Goal: Check status: Check status

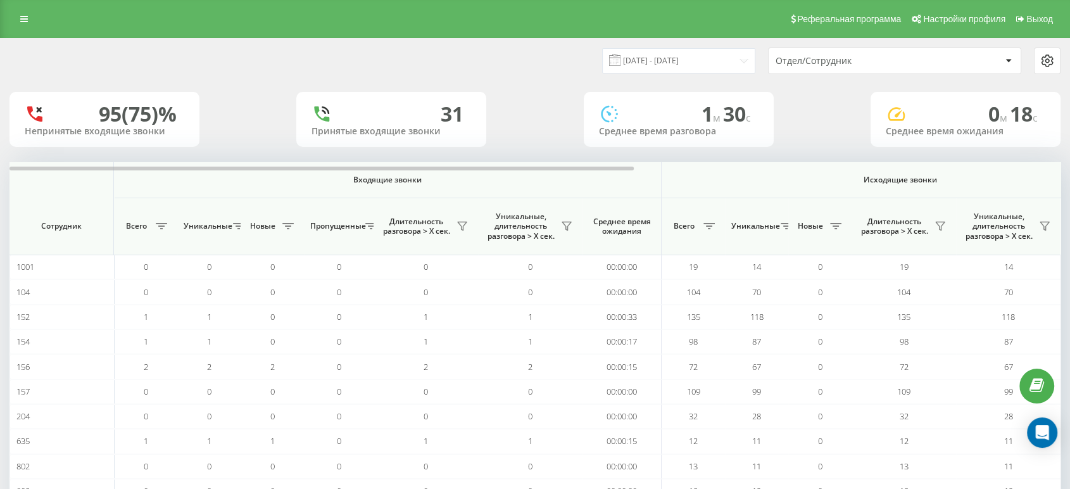
click at [887, 49] on div "Отдел/Сотрудник" at bounding box center [895, 60] width 252 height 25
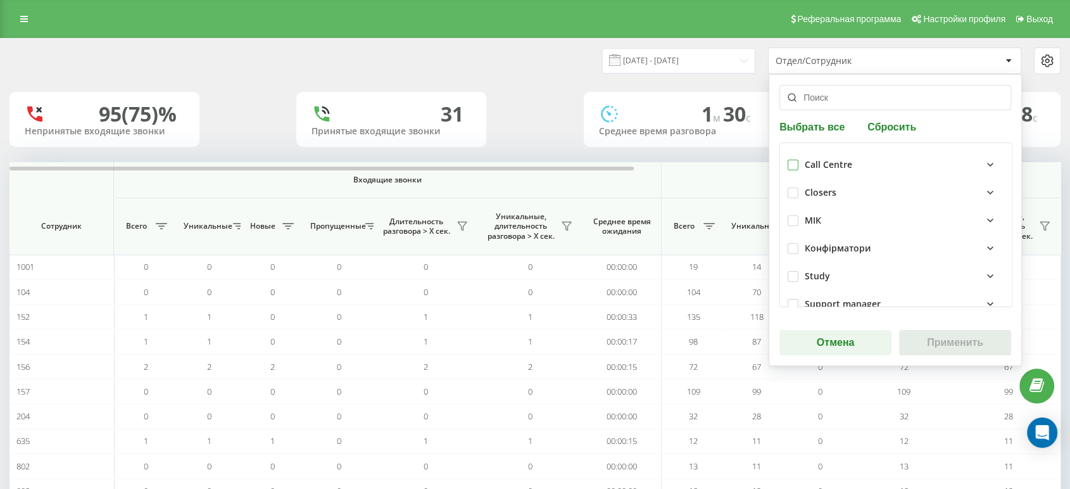
click at [794, 160] on label at bounding box center [793, 160] width 11 height 0
checkbox input "true"
click at [946, 346] on button "Применить" at bounding box center [955, 342] width 112 height 25
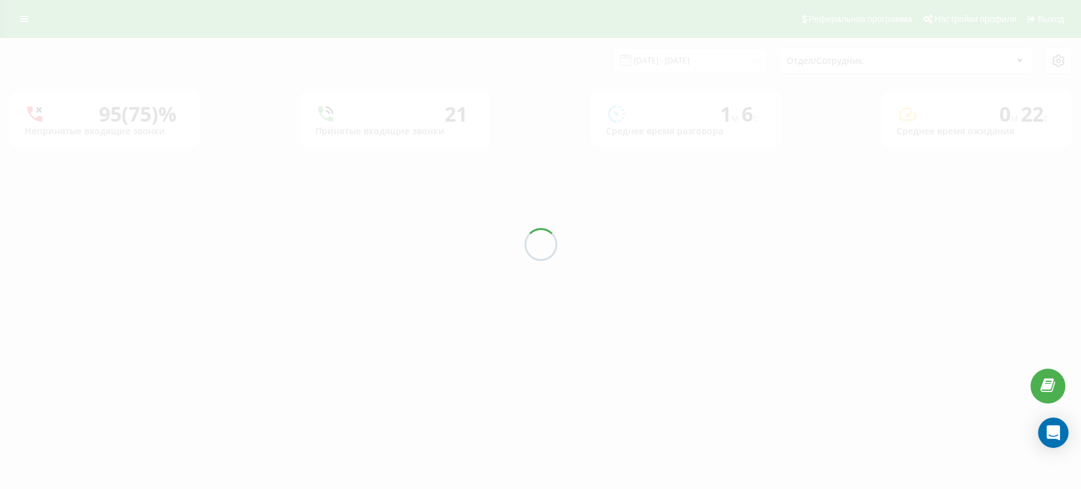
click at [696, 65] on div "[DATE] - [DATE] Отдел/Сотрудник 95 (75)% Непринятые входящие звонки 21 Принятые…" at bounding box center [540, 93] width 1062 height 108
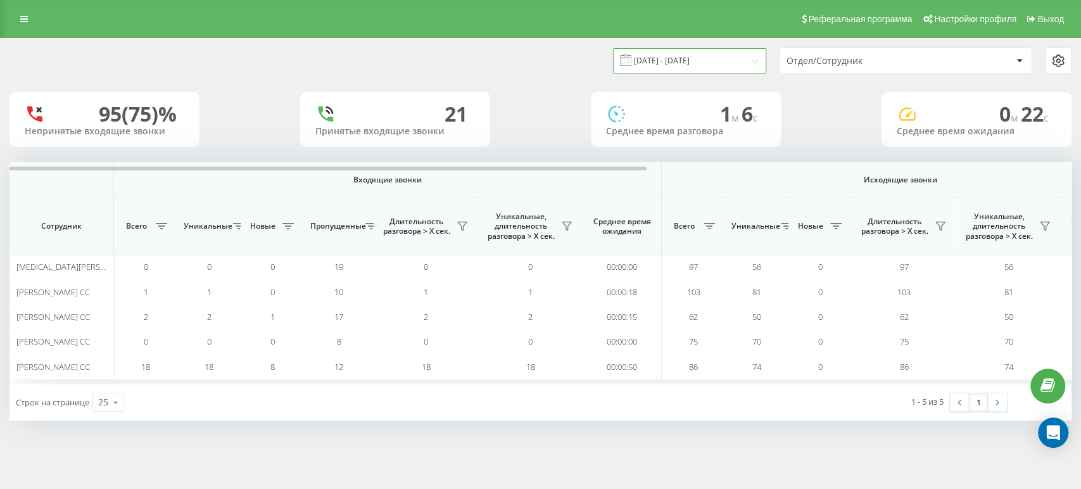
click at [648, 70] on input "[DATE] - [DATE]" at bounding box center [689, 60] width 153 height 25
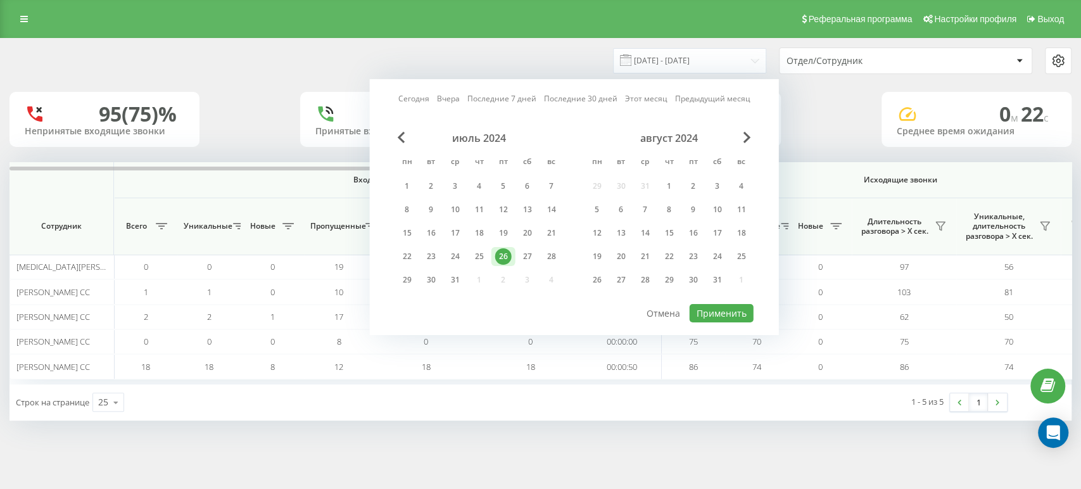
click at [418, 97] on link "Сегодня" at bounding box center [413, 98] width 31 height 12
click at [741, 307] on button "Применить" at bounding box center [721, 313] width 64 height 18
type input "[DATE] - [DATE]"
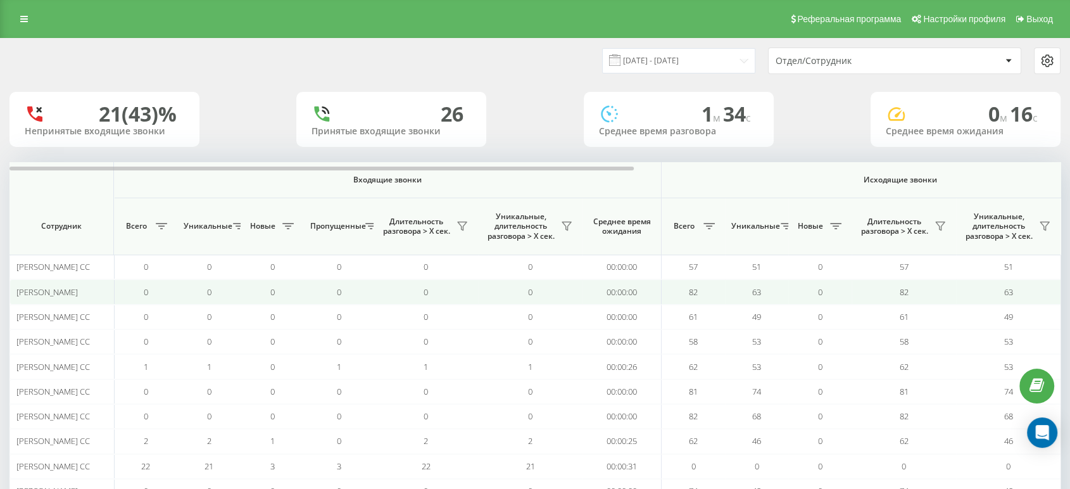
click at [734, 291] on td "63" at bounding box center [756, 291] width 63 height 25
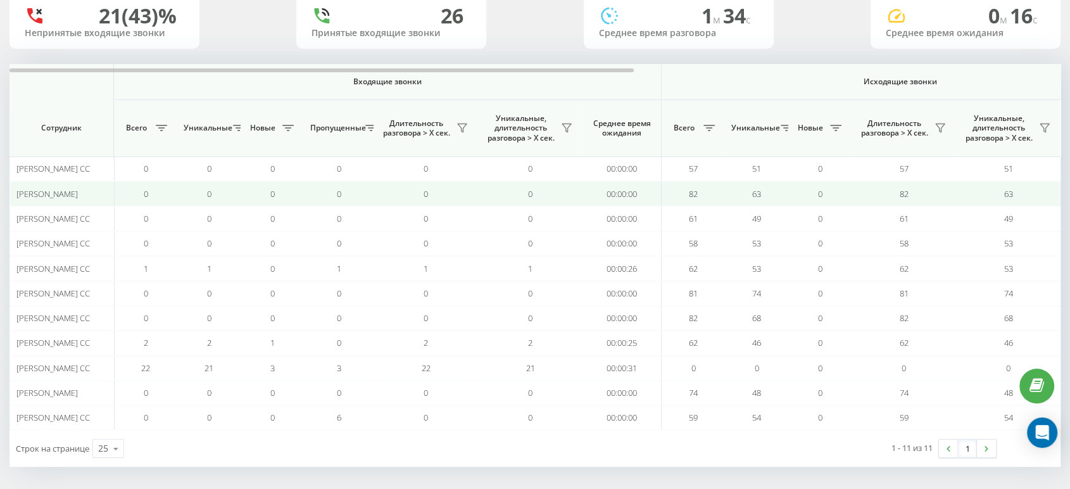
scroll to position [99, 0]
